Goal: Task Accomplishment & Management: Use online tool/utility

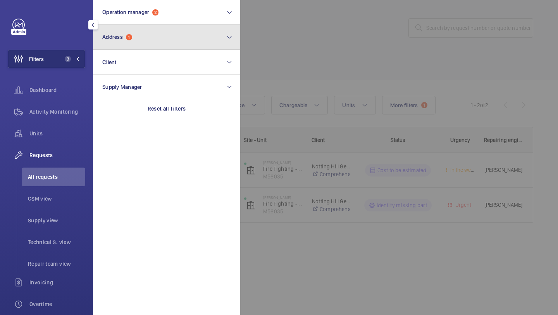
click at [151, 33] on button "Address 1" at bounding box center [166, 37] width 147 height 25
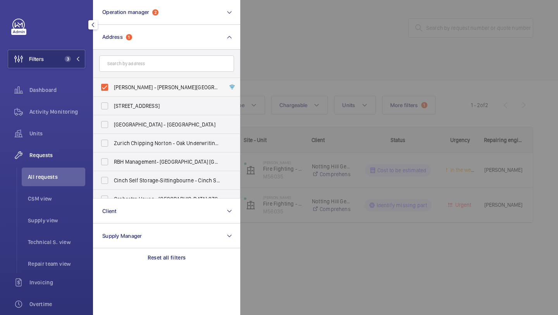
click at [135, 84] on span "[PERSON_NAME] - [PERSON_NAME][GEOGRAPHIC_DATA]" at bounding box center [167, 87] width 107 height 8
click at [112, 84] on input "[PERSON_NAME] - [PERSON_NAME][GEOGRAPHIC_DATA]" at bounding box center [105, 87] width 16 height 16
checkbox input "false"
click at [137, 66] on input "text" at bounding box center [166, 63] width 135 height 16
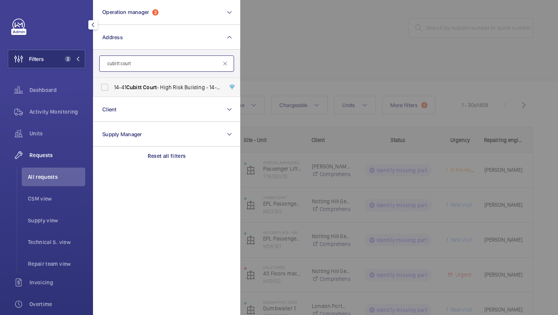
type input "cubitt court"
click at [155, 88] on span "Court" at bounding box center [150, 87] width 14 height 6
click at [112, 88] on input "[STREET_ADDRESS]" at bounding box center [105, 87] width 16 height 16
checkbox input "true"
click at [315, 50] on div at bounding box center [519, 157] width 558 height 315
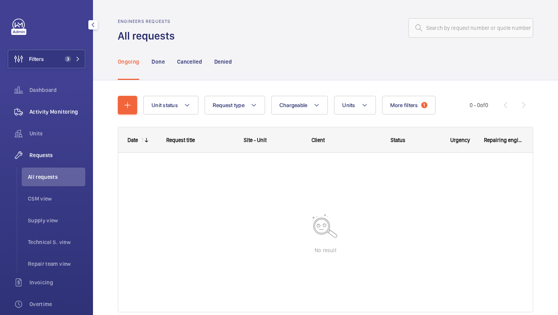
click at [76, 116] on div "Activity Monitoring" at bounding box center [47, 111] width 78 height 19
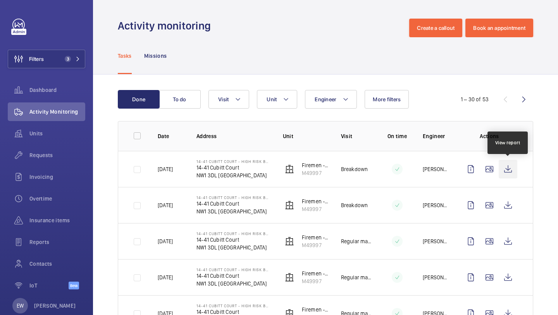
click at [513, 172] on wm-front-icon-button at bounding box center [508, 169] width 19 height 19
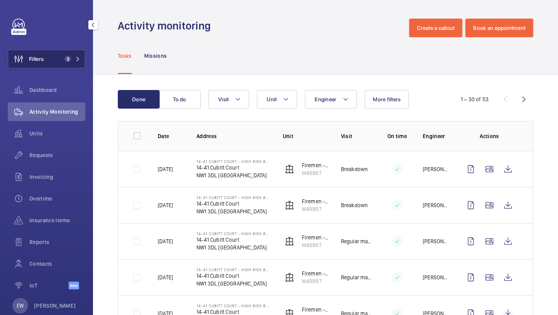
click at [71, 59] on span "3" at bounding box center [71, 59] width 19 height 6
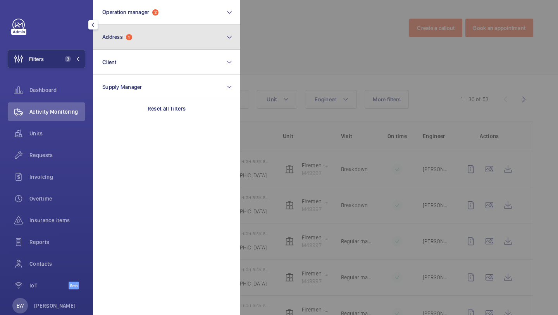
click at [133, 29] on button "Address 1" at bounding box center [166, 37] width 147 height 25
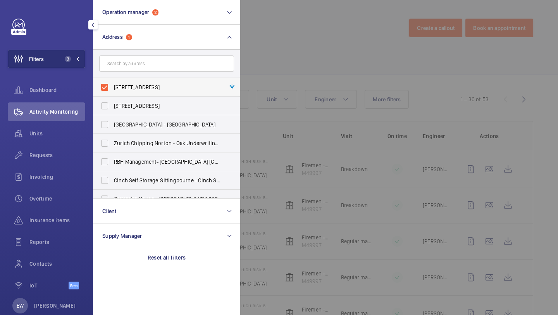
click at [125, 84] on span "[STREET_ADDRESS]" at bounding box center [167, 87] width 107 height 8
click at [112, 84] on input "[STREET_ADDRESS]" at bounding box center [105, 87] width 16 height 16
checkbox input "false"
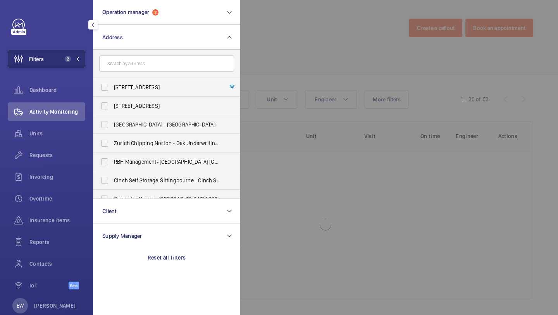
click at [262, 54] on div at bounding box center [519, 157] width 558 height 315
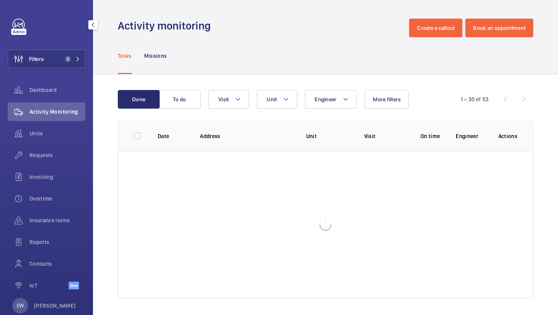
click at [87, 123] on div "Filters 2 Dashboard Activity Monitoring Units Requests Invoicing Overtime Insur…" at bounding box center [46, 157] width 93 height 315
click at [83, 126] on div "Units" at bounding box center [47, 133] width 78 height 19
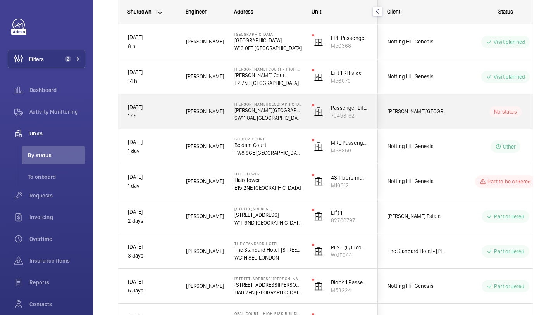
scroll to position [117, 0]
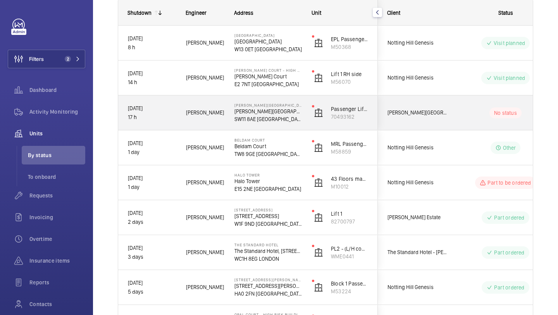
click at [430, 110] on span "[PERSON_NAME][GEOGRAPHIC_DATA]" at bounding box center [418, 112] width 60 height 9
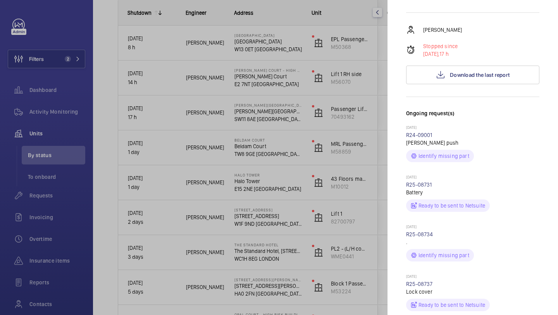
scroll to position [27, 0]
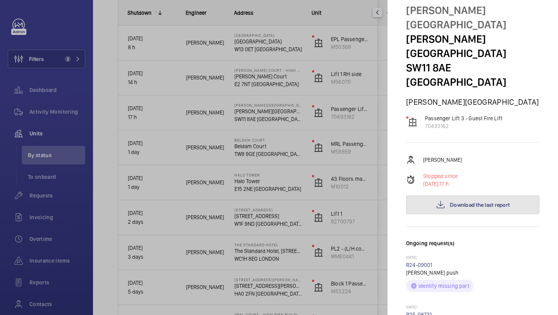
click at [445, 196] on button "Download the last report" at bounding box center [472, 204] width 133 height 19
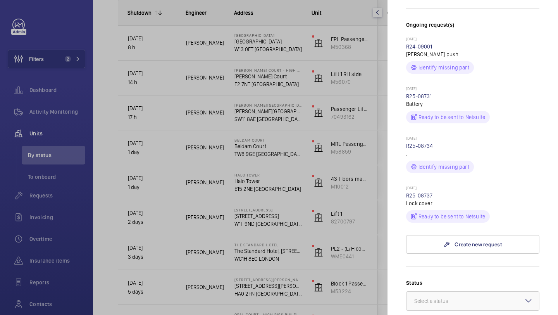
scroll to position [389, 0]
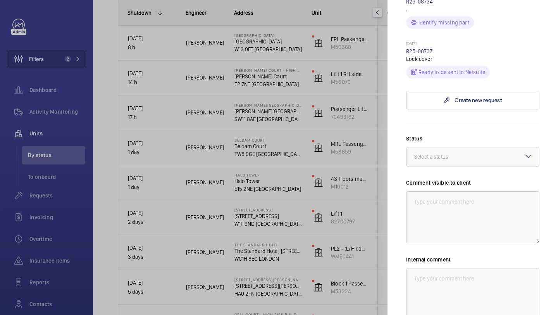
click at [449, 153] on div "Select a status" at bounding box center [440, 157] width 53 height 8
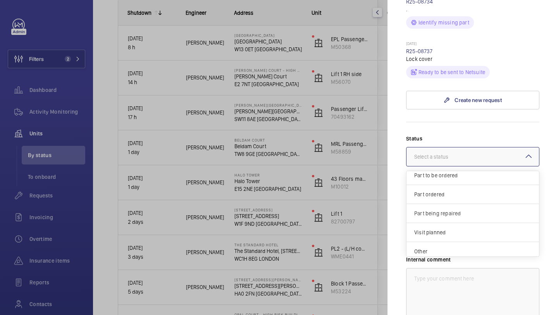
scroll to position [66, 0]
click at [448, 243] on span "Other" at bounding box center [472, 247] width 117 height 8
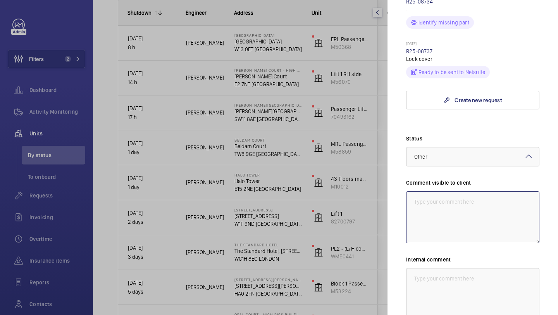
click at [443, 202] on textarea at bounding box center [472, 217] width 133 height 52
click at [442, 191] on textarea "WM ACTION - Repair team required, chasing ETA" at bounding box center [472, 217] width 133 height 52
drag, startPoint x: 432, startPoint y: 197, endPoint x: 404, endPoint y: 174, distance: 36.1
click at [404, 174] on mat-sidenav "Stopped unit [PERSON_NAME][GEOGRAPHIC_DATA] [PERSON_NAME][GEOGRAPHIC_DATA] [GEO…" at bounding box center [473, 157] width 171 height 315
type textarea "WM ACTION 03/10 - Repair team required, chasing ETA"
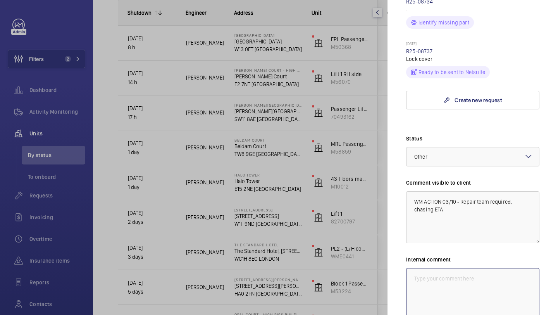
click at [439, 272] on textarea at bounding box center [472, 294] width 133 height 52
paste textarea "WM ACTION 03/10 - Repair team required, chasing ETA"
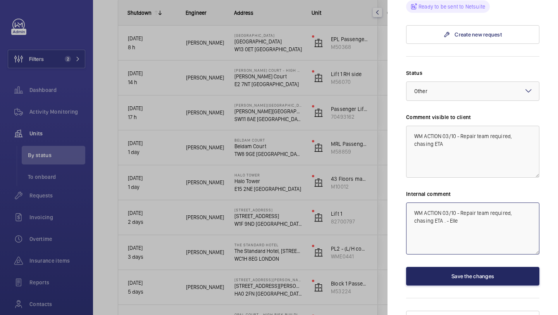
type textarea "WM ACTION 03/10 - Repair team required, chasing ETA . - Elle"
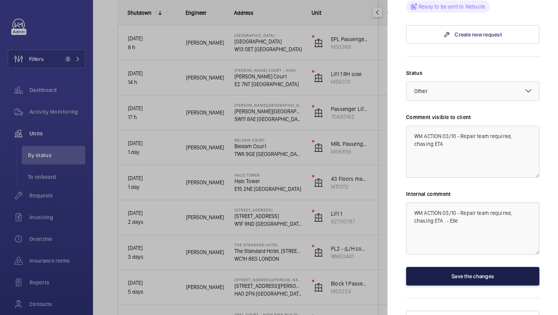
click at [446, 267] on button "Save the changes" at bounding box center [472, 276] width 133 height 19
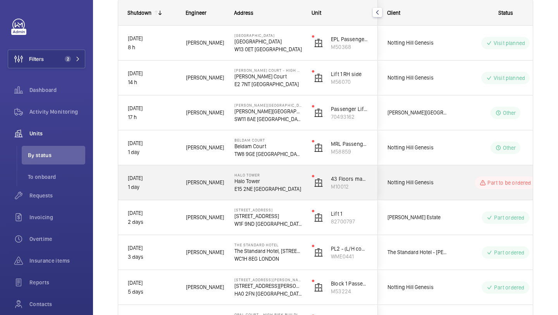
click at [421, 190] on div "Notting Hill Genesis" at bounding box center [412, 182] width 69 height 24
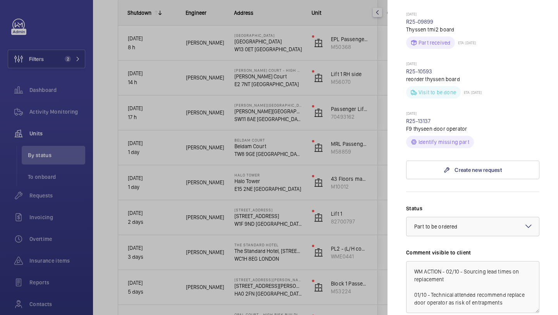
scroll to position [426, 0]
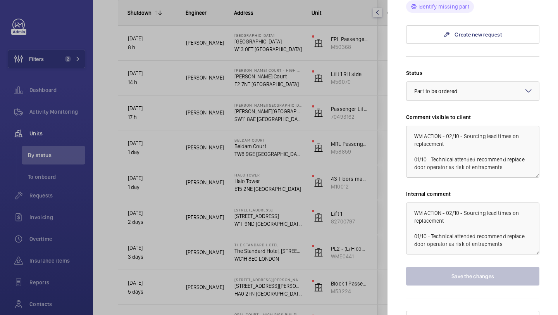
click at [332, 171] on div at bounding box center [279, 157] width 558 height 315
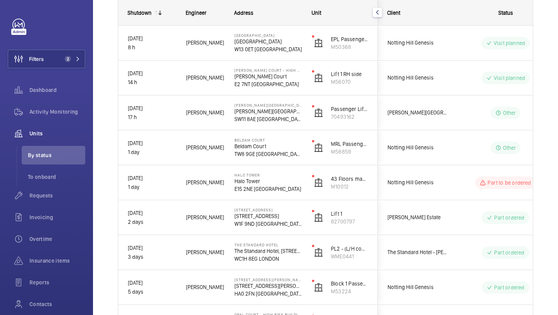
scroll to position [0, 0]
click at [47, 57] on button "Filters 2" at bounding box center [47, 59] width 78 height 19
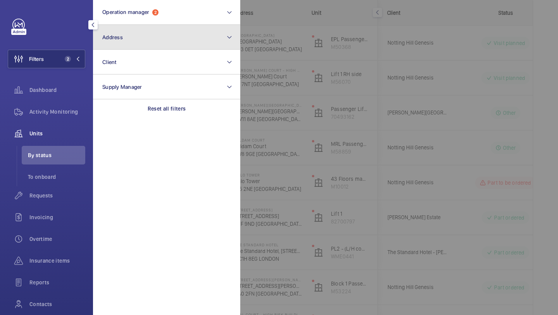
drag, startPoint x: 86, startPoint y: 37, endPoint x: 132, endPoint y: 30, distance: 47.0
click at [132, 30] on button "Address" at bounding box center [166, 37] width 147 height 25
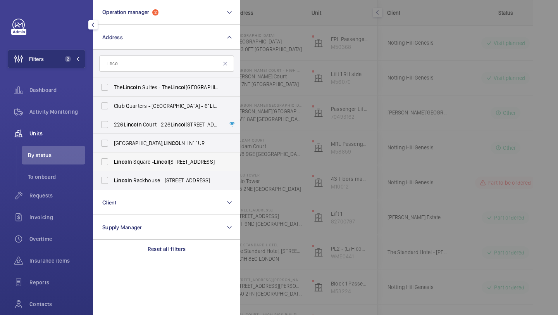
type input "lincol"
click at [142, 159] on span "[GEOGRAPHIC_DATA] - [GEOGRAPHIC_DATA]" at bounding box center [167, 162] width 107 height 8
click at [112, 159] on input "[GEOGRAPHIC_DATA] - [GEOGRAPHIC_DATA]" at bounding box center [105, 162] width 16 height 16
checkbox input "true"
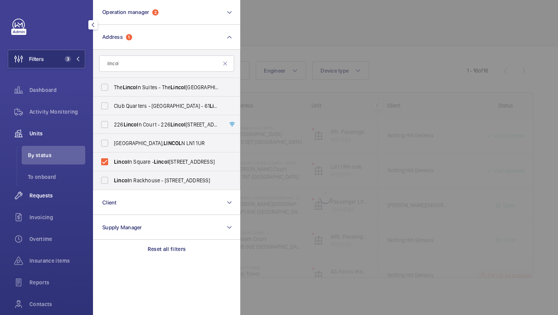
click at [55, 202] on div "Requests" at bounding box center [47, 195] width 78 height 19
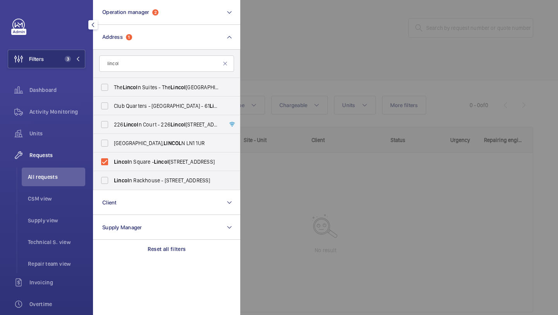
click at [353, 52] on div at bounding box center [519, 157] width 558 height 315
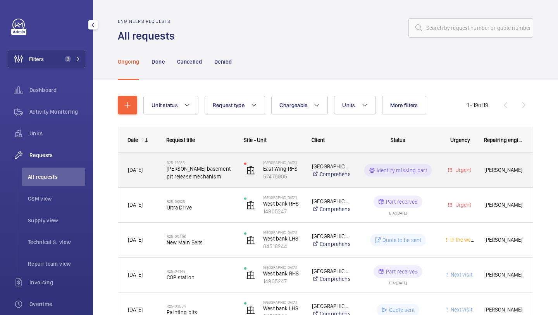
click at [213, 173] on span "[PERSON_NAME] basement pit release mechanism" at bounding box center [200, 173] width 67 height 16
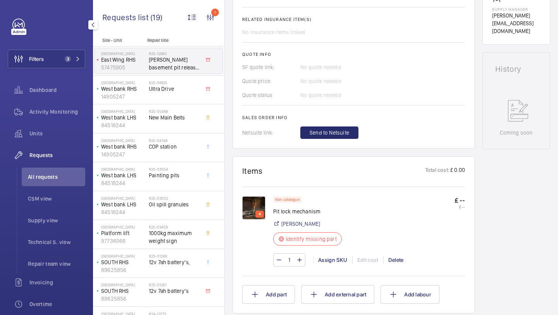
scroll to position [313, 0]
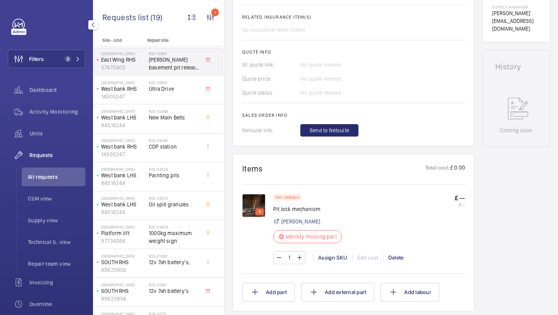
click at [258, 194] on img at bounding box center [253, 205] width 23 height 23
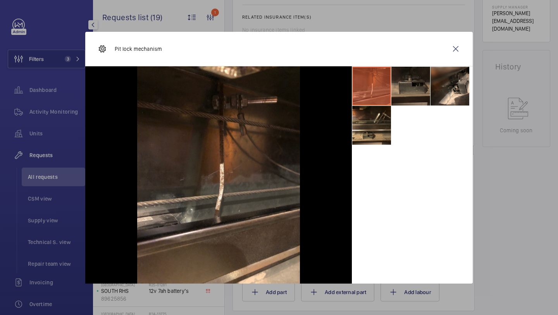
click at [407, 98] on li at bounding box center [410, 86] width 39 height 39
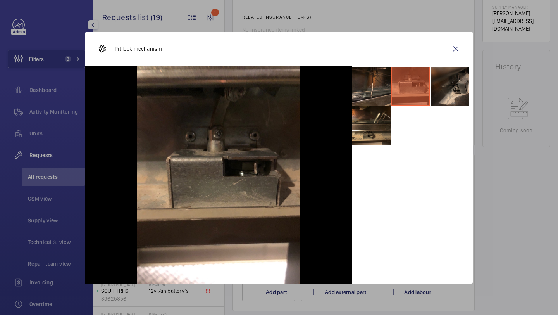
click at [450, 93] on li at bounding box center [450, 86] width 39 height 39
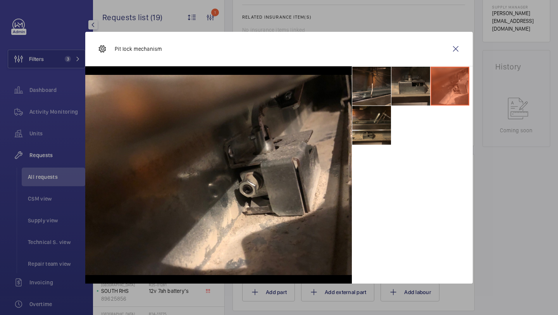
click at [380, 141] on li at bounding box center [371, 125] width 39 height 39
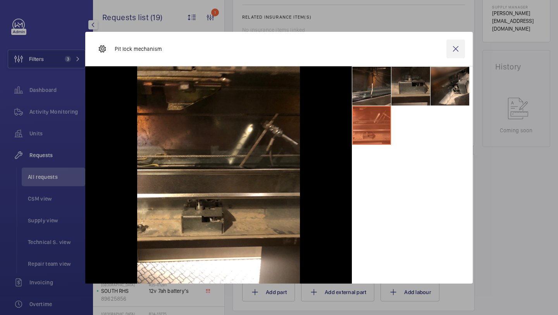
click at [462, 47] on wm-front-icon-button at bounding box center [455, 49] width 19 height 19
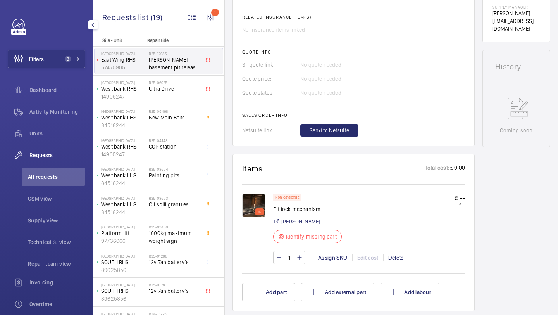
click at [29, 50] on span "Filters" at bounding box center [26, 59] width 36 height 19
click at [65, 57] on span "3" at bounding box center [68, 59] width 6 height 6
